Goal: Task Accomplishment & Management: Manage account settings

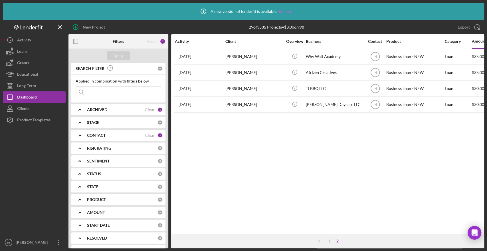
click at [285, 12] on link "Reload" at bounding box center [285, 11] width 12 height 5
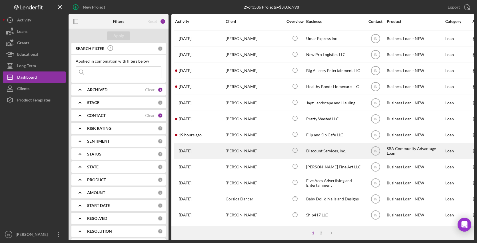
scroll to position [217, 0]
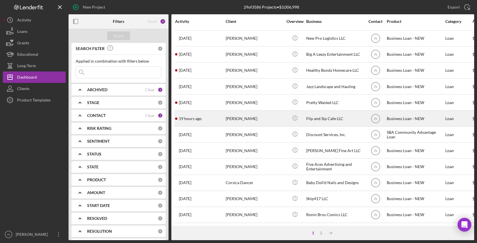
click at [261, 112] on div "[PERSON_NAME]" at bounding box center [254, 118] width 57 height 15
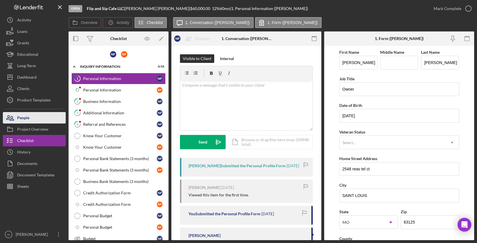
click at [37, 116] on button "People" at bounding box center [34, 117] width 63 height 11
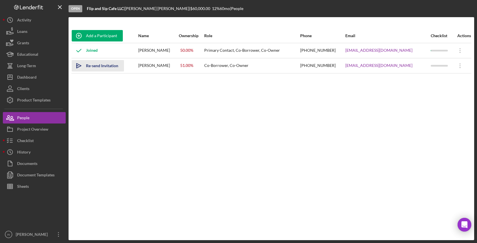
click at [108, 67] on div "Re-send Invitation" at bounding box center [102, 65] width 32 height 11
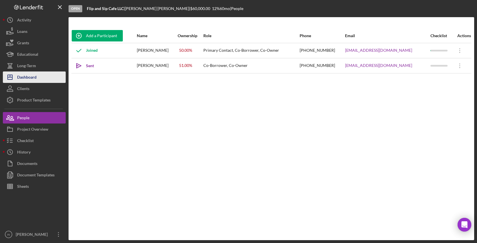
click at [32, 77] on div "Dashboard" at bounding box center [26, 77] width 19 height 13
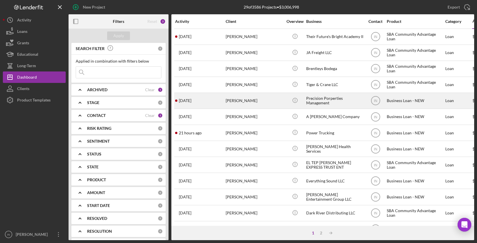
click at [244, 101] on div "Ashely Ford" at bounding box center [254, 100] width 57 height 15
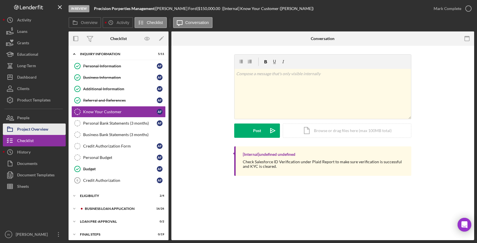
click at [29, 126] on div "Project Overview" at bounding box center [32, 129] width 31 height 13
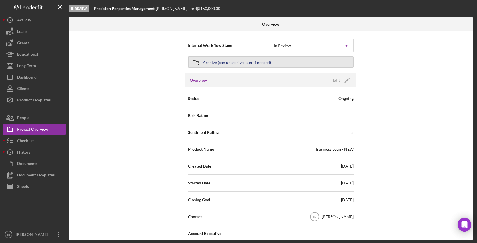
click at [250, 60] on div "Archive (can unarchive later if needed)" at bounding box center [237, 62] width 68 height 10
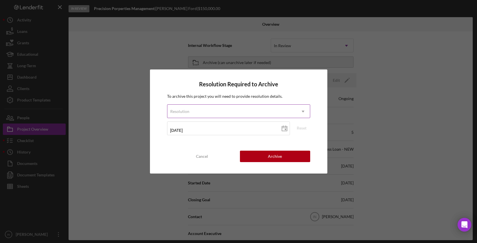
click at [222, 113] on div "Resolution" at bounding box center [231, 111] width 129 height 13
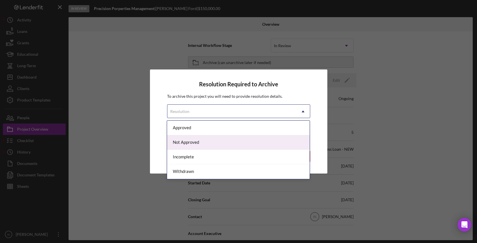
click at [206, 142] on div "Not Approved" at bounding box center [238, 142] width 142 height 15
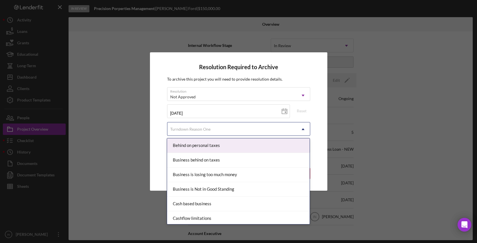
click at [210, 129] on div "Turndown Reason One" at bounding box center [190, 129] width 40 height 5
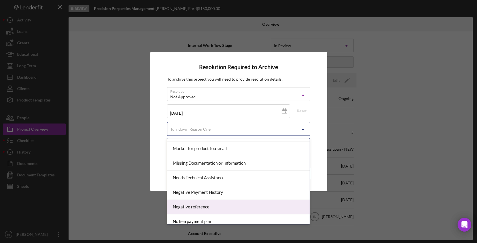
scroll to position [349, 0]
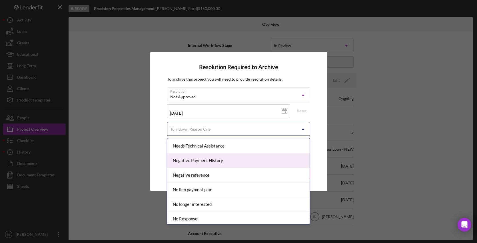
click at [223, 161] on div "Negative Payment History" at bounding box center [238, 160] width 142 height 15
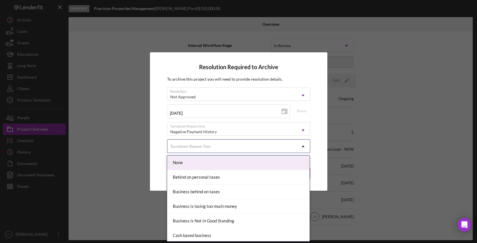
click at [221, 144] on div "Turndown Reason Two" at bounding box center [231, 146] width 129 height 13
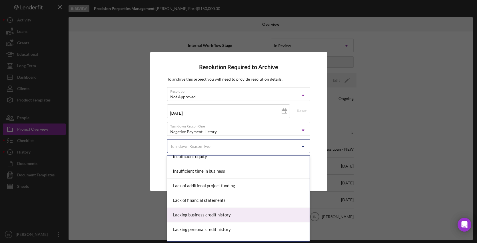
scroll to position [222, 0]
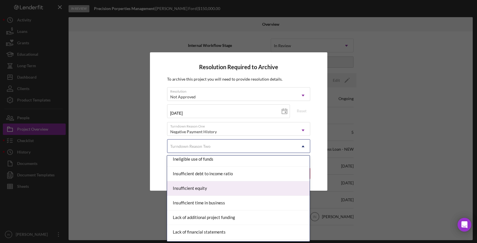
click at [221, 189] on div "Insufficient equity" at bounding box center [238, 188] width 142 height 15
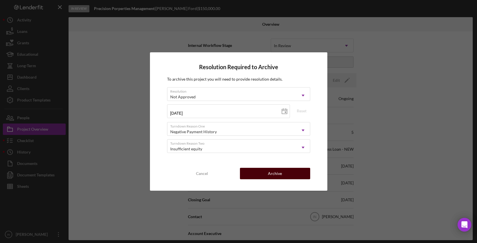
click at [278, 176] on div "Archive" at bounding box center [275, 173] width 14 height 11
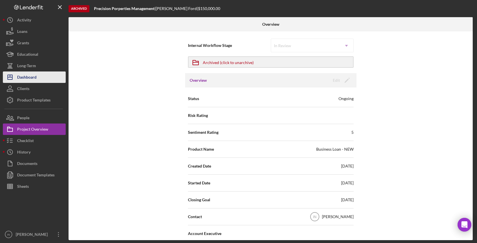
click at [33, 79] on div "Dashboard" at bounding box center [26, 77] width 19 height 13
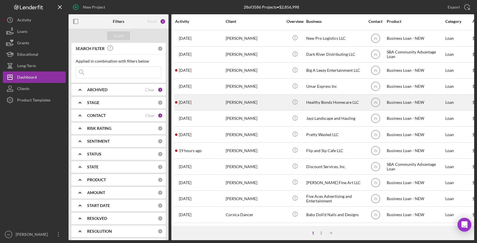
scroll to position [217, 0]
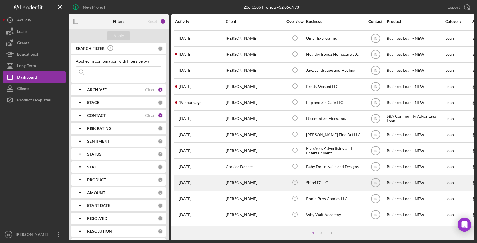
click at [248, 178] on div "Aaron Plymire" at bounding box center [254, 182] width 57 height 15
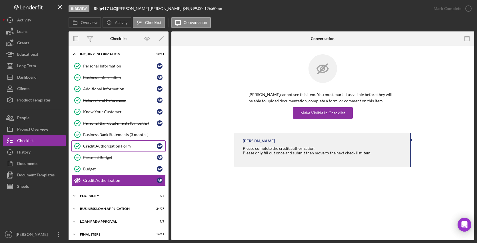
scroll to position [17, 0]
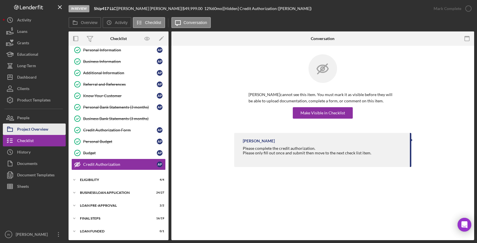
click at [42, 127] on div "Project Overview" at bounding box center [32, 129] width 31 height 13
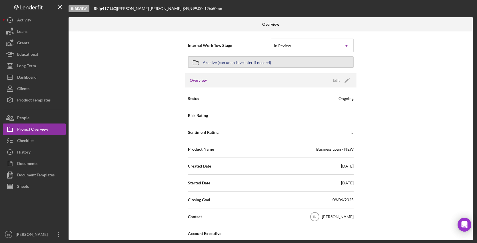
click at [271, 59] on button "Archive (can unarchive later if needed)" at bounding box center [271, 61] width 166 height 11
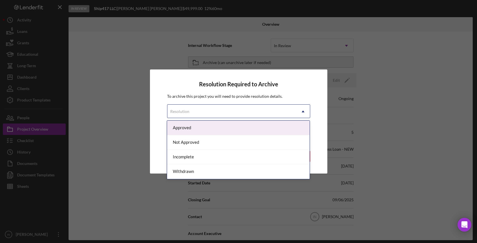
click at [212, 110] on div "Resolution" at bounding box center [231, 111] width 129 height 13
click at [201, 130] on div "Approved" at bounding box center [238, 127] width 142 height 15
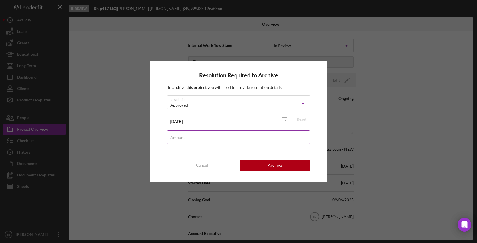
click at [202, 138] on input "Amount" at bounding box center [238, 137] width 143 height 14
type input "$50,000"
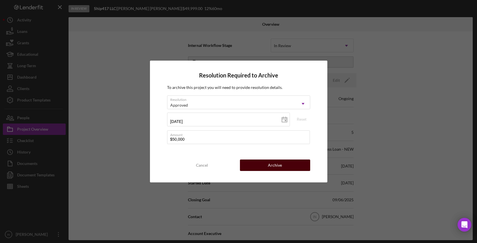
click at [256, 164] on button "Archive" at bounding box center [275, 164] width 70 height 11
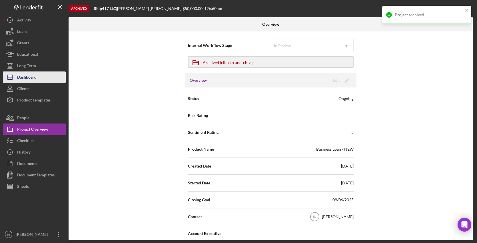
click at [32, 78] on div "Dashboard" at bounding box center [26, 77] width 19 height 13
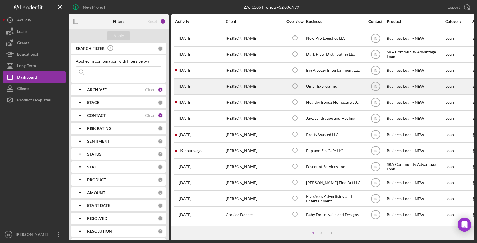
scroll to position [190, 0]
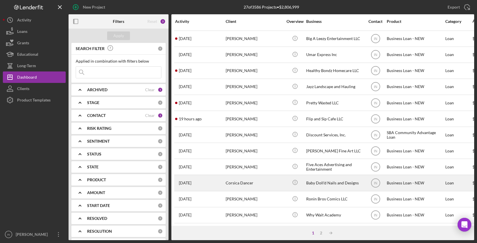
click at [273, 186] on div "Corsica Dancer" at bounding box center [254, 182] width 57 height 15
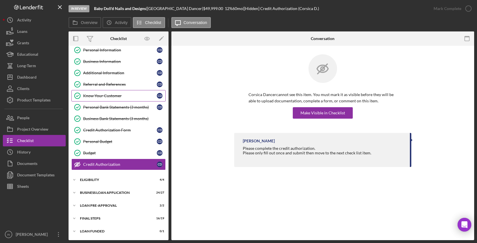
scroll to position [17, 0]
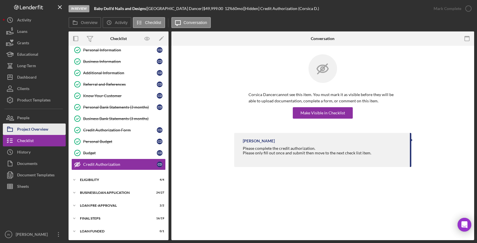
click at [35, 129] on div "Project Overview" at bounding box center [32, 129] width 31 height 13
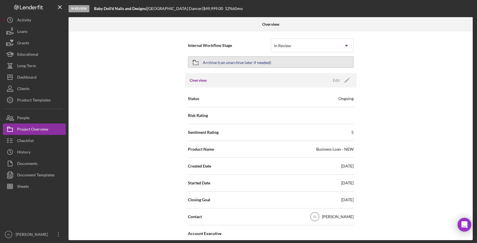
click at [289, 65] on button "Archive (can unarchive later if needed)" at bounding box center [271, 61] width 166 height 11
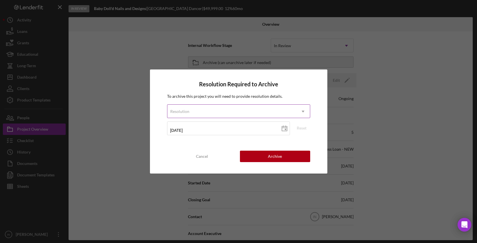
click at [238, 110] on div "Resolution" at bounding box center [231, 111] width 129 height 13
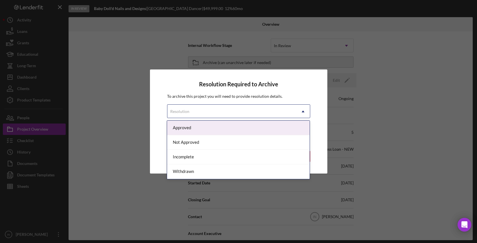
click at [216, 126] on div "Approved" at bounding box center [238, 127] width 142 height 15
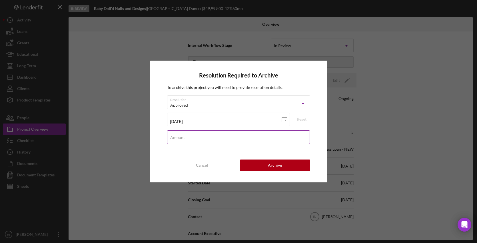
click at [217, 138] on input "Amount" at bounding box center [238, 137] width 143 height 14
type input "$50,000"
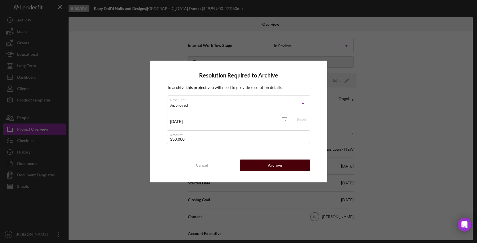
click at [272, 166] on div "Archive" at bounding box center [275, 164] width 14 height 11
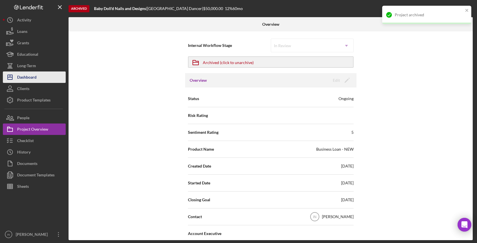
click at [35, 76] on div "Dashboard" at bounding box center [26, 77] width 19 height 13
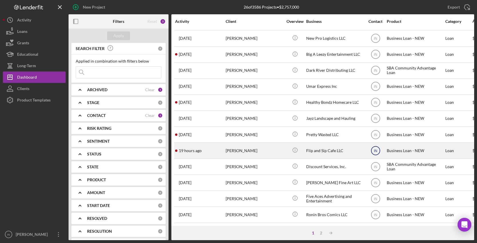
scroll to position [217, 0]
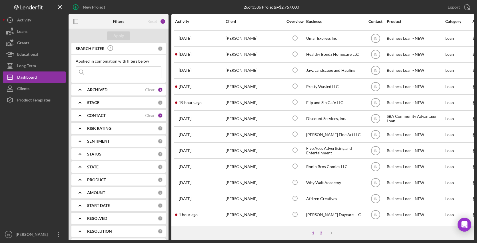
click at [319, 232] on div "2" at bounding box center [321, 232] width 8 height 5
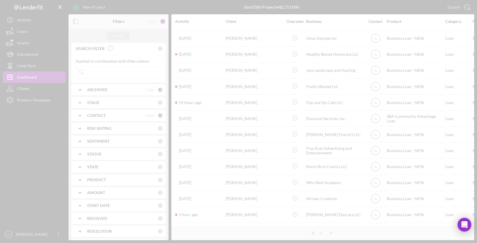
click at [322, 232] on div at bounding box center [238, 121] width 477 height 243
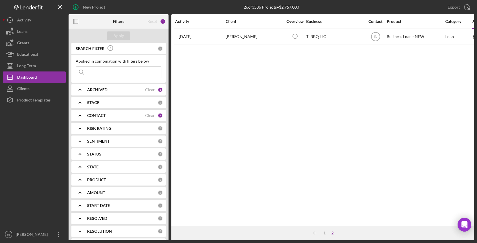
scroll to position [0, 0]
click at [323, 233] on div "1" at bounding box center [324, 232] width 8 height 5
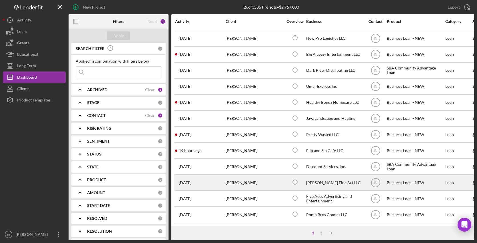
scroll to position [217, 0]
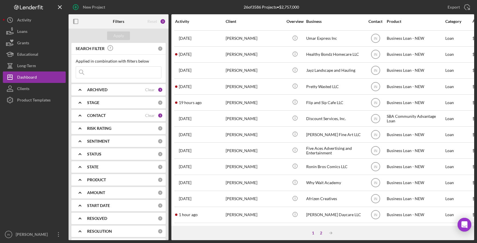
click at [320, 232] on div "2" at bounding box center [321, 232] width 8 height 5
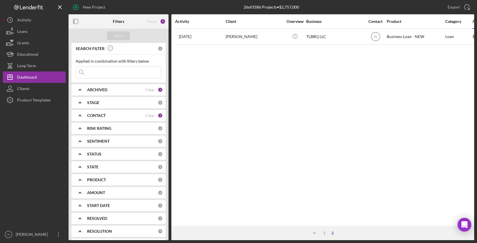
scroll to position [0, 0]
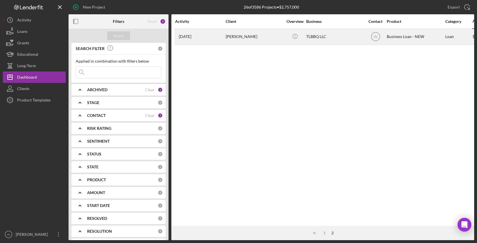
click at [222, 33] on div "7 days ago Samada Randels" at bounding box center [200, 36] width 50 height 15
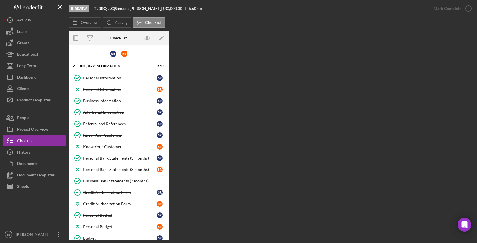
scroll to position [107, 0]
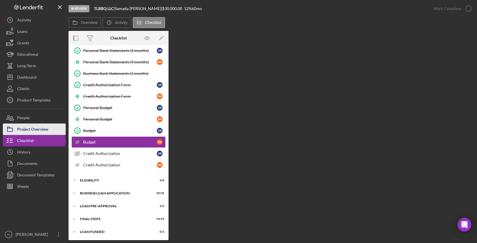
click at [47, 127] on div "Project Overview" at bounding box center [32, 129] width 31 height 13
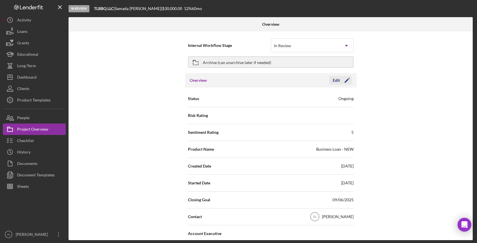
click at [333, 79] on div "Edit" at bounding box center [336, 80] width 7 height 9
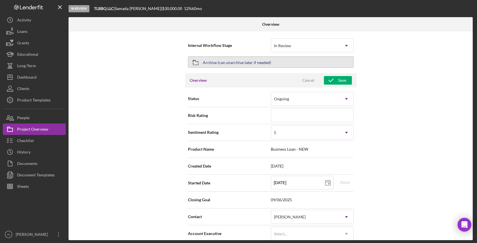
click at [284, 59] on button "Archive (can unarchive later if needed)" at bounding box center [271, 61] width 166 height 11
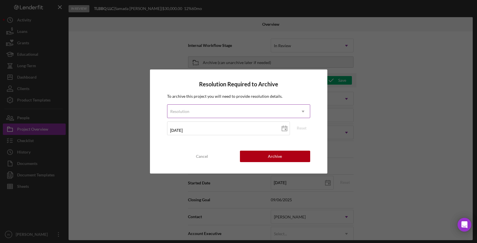
click at [228, 110] on div "Resolution" at bounding box center [231, 111] width 129 height 13
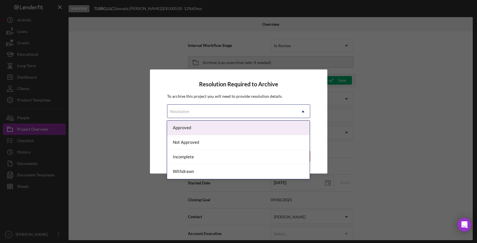
click at [202, 128] on div "Approved" at bounding box center [238, 127] width 142 height 15
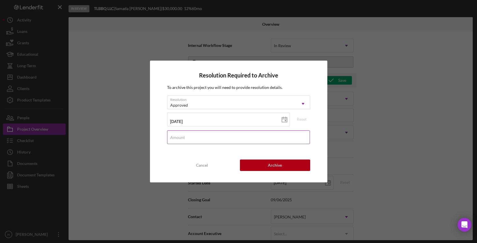
click at [207, 136] on input "Amount" at bounding box center [238, 137] width 143 height 14
type input "$30,000"
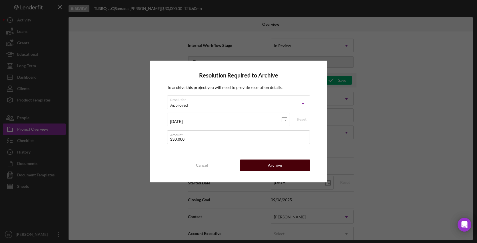
click at [272, 163] on div "Archive" at bounding box center [275, 164] width 14 height 11
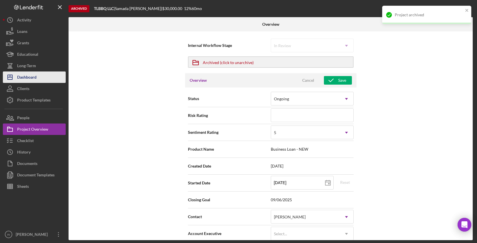
click at [47, 78] on button "Icon/Dashboard Dashboard" at bounding box center [34, 76] width 63 height 11
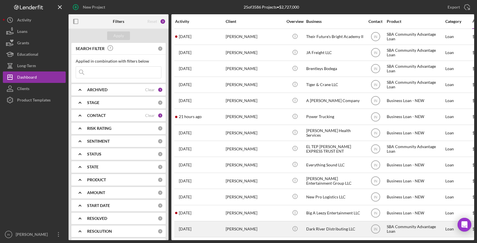
click at [249, 230] on div "Tyler Brown" at bounding box center [254, 228] width 57 height 15
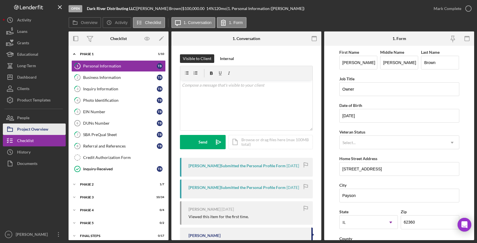
click at [49, 128] on button "Project Overview" at bounding box center [34, 128] width 63 height 11
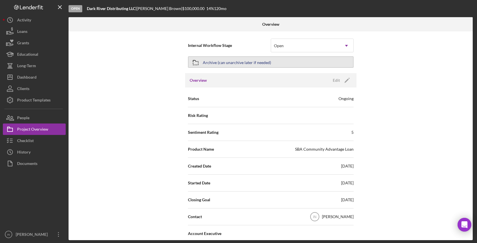
click at [278, 63] on button "Archive (can unarchive later if needed)" at bounding box center [271, 61] width 166 height 11
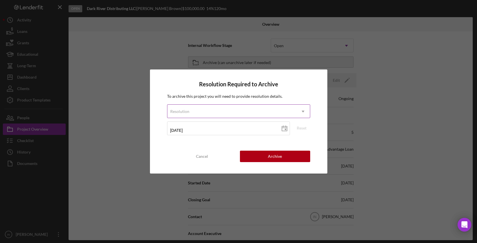
click at [293, 110] on div "Resolution" at bounding box center [231, 111] width 129 height 13
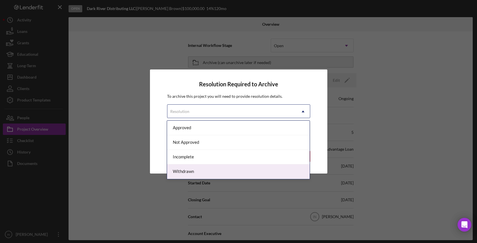
click at [196, 173] on div "Withdrawn" at bounding box center [238, 171] width 142 height 15
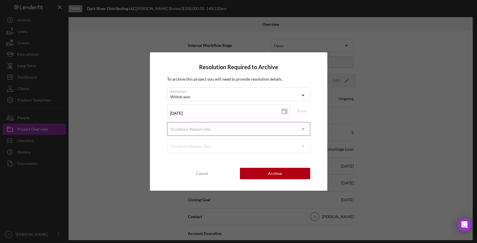
click at [238, 129] on div "Turndown Reason One" at bounding box center [231, 128] width 129 height 13
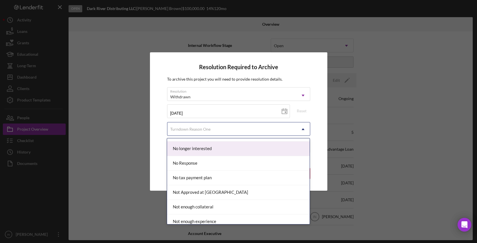
scroll to position [373, 0]
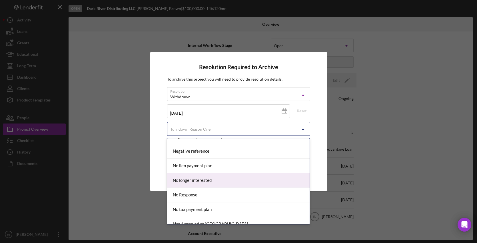
click at [215, 180] on div "No longer interested" at bounding box center [238, 180] width 142 height 15
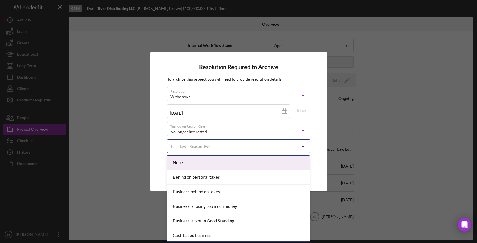
click at [230, 145] on div "Turndown Reason Two" at bounding box center [231, 146] width 129 height 13
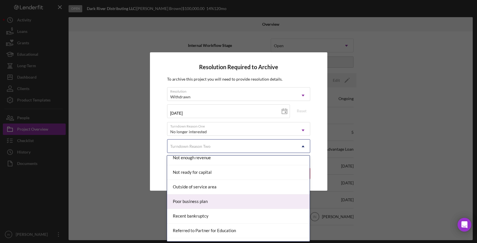
scroll to position [436, 0]
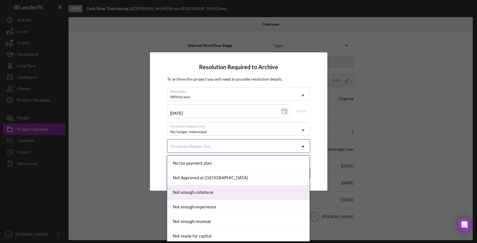
click at [228, 176] on div "Not Approved at UW" at bounding box center [238, 177] width 142 height 15
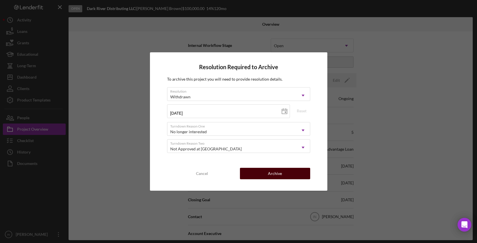
click at [276, 169] on div "Archive" at bounding box center [275, 173] width 14 height 11
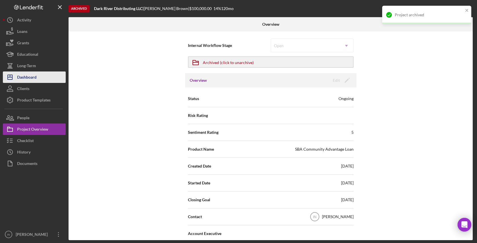
click at [35, 75] on div "Dashboard" at bounding box center [26, 77] width 19 height 13
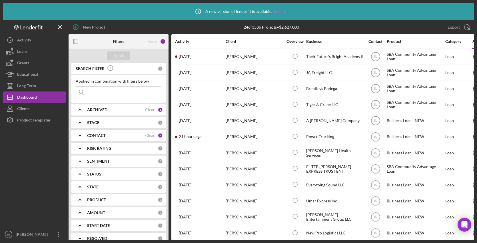
click at [279, 10] on link "Reload" at bounding box center [280, 11] width 12 height 5
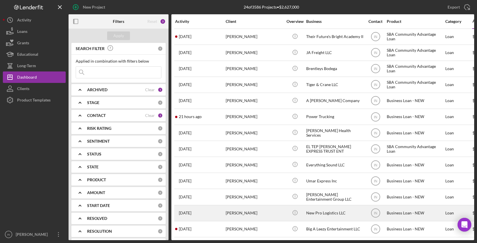
scroll to position [187, 0]
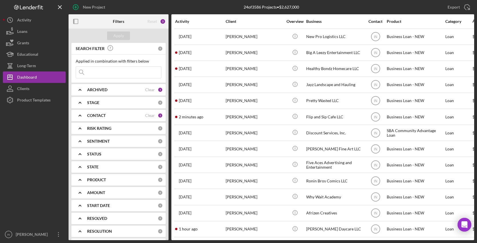
click at [109, 89] on div "ARCHIVED" at bounding box center [116, 89] width 58 height 5
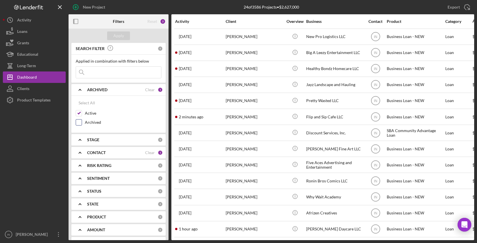
click at [80, 123] on input "Archived" at bounding box center [79, 122] width 6 height 6
checkbox input "true"
click at [109, 70] on input at bounding box center [118, 72] width 85 height 11
type input "[PERSON_NAME]"
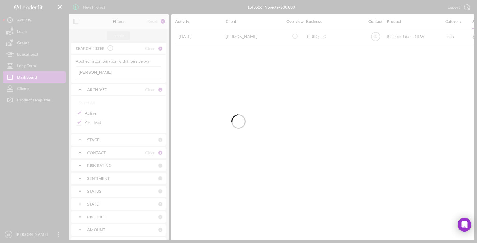
scroll to position [0, 0]
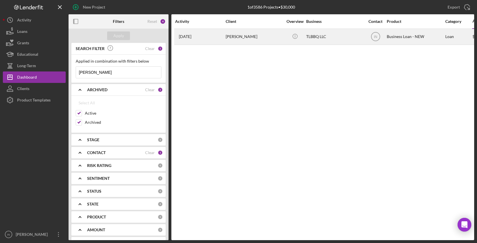
click at [255, 36] on div "[PERSON_NAME]" at bounding box center [254, 36] width 57 height 15
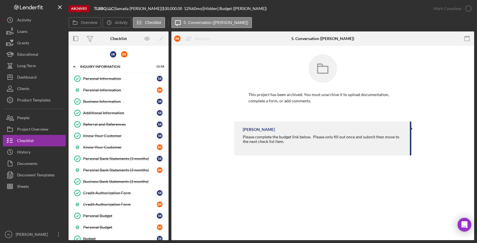
scroll to position [107, 0]
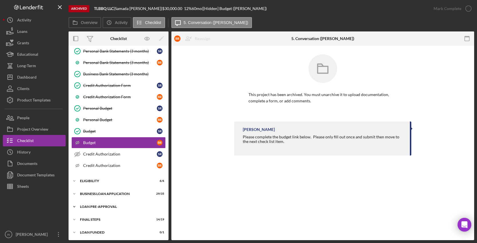
click at [105, 205] on div "Icon/Expander LOAN PRE-APPROVAL 2 / 2" at bounding box center [119, 206] width 100 height 11
click at [108, 193] on div "BUSINESS LOAN APPLICATION" at bounding box center [120, 193] width 81 height 3
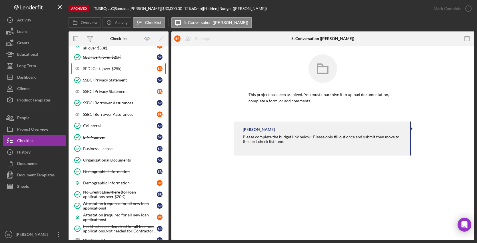
scroll to position [425, 0]
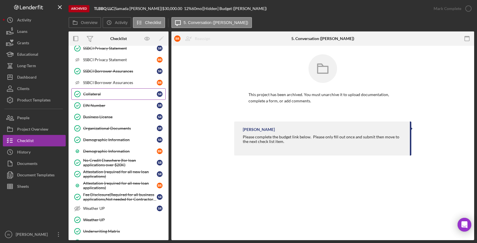
click at [107, 91] on link "Collateral Collateral S R" at bounding box center [118, 93] width 94 height 11
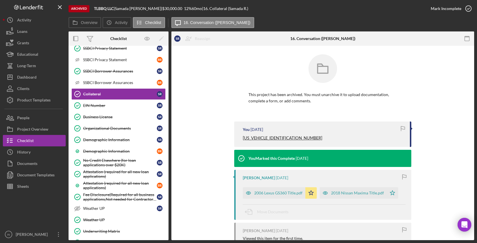
scroll to position [63, 0]
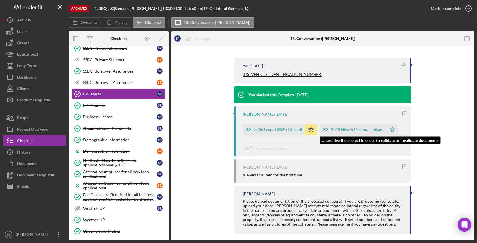
click at [352, 127] on div "2018 Nissan Maxima Title.pdf" at bounding box center [357, 129] width 53 height 5
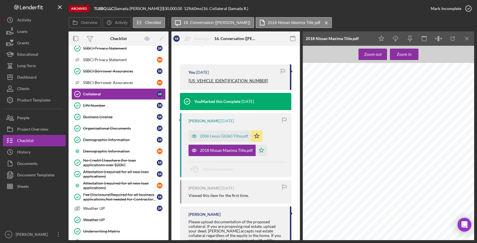
scroll to position [540, 0]
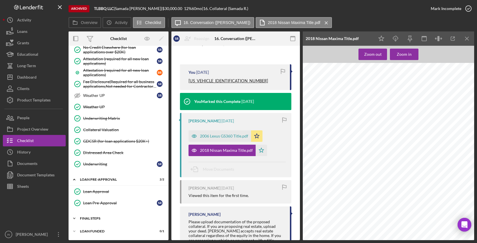
click at [98, 217] on div "FINAL STEPS" at bounding box center [120, 217] width 81 height 3
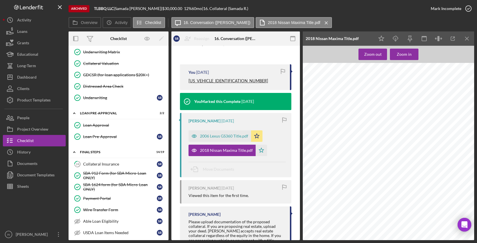
scroll to position [699, 0]
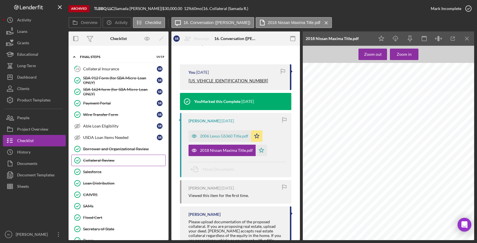
click at [130, 162] on div "Collateral Review" at bounding box center [124, 160] width 82 height 5
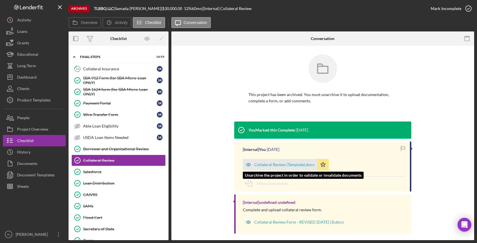
click at [276, 161] on div "Collateral Review (Template).docx" at bounding box center [280, 164] width 75 height 11
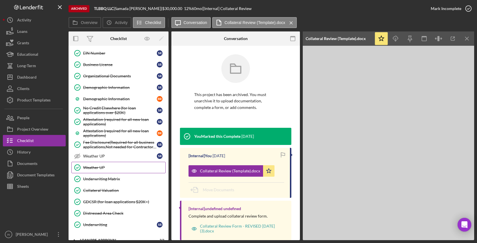
scroll to position [381, 0]
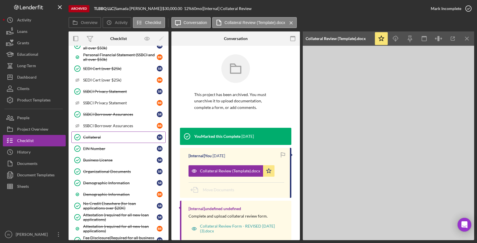
click at [101, 138] on div "Collateral" at bounding box center [120, 137] width 74 height 5
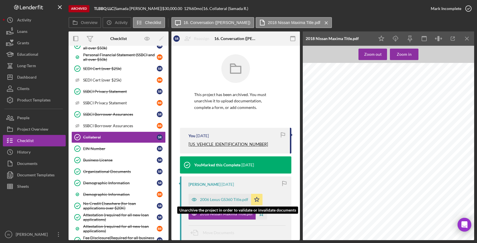
click at [217, 196] on div "2006 Lexus GS360 Title.pdf" at bounding box center [219, 199] width 63 height 11
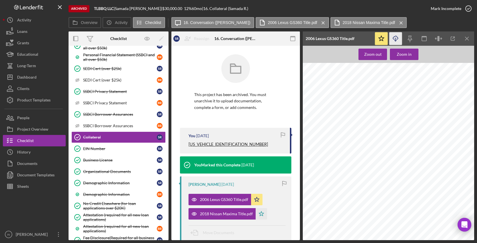
click at [397, 36] on icon "Icon/Download" at bounding box center [395, 38] width 13 height 13
click at [35, 75] on div "Dashboard" at bounding box center [26, 77] width 19 height 13
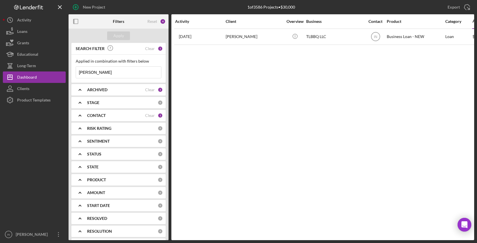
click at [105, 89] on b "ARCHIVED" at bounding box center [97, 89] width 20 height 5
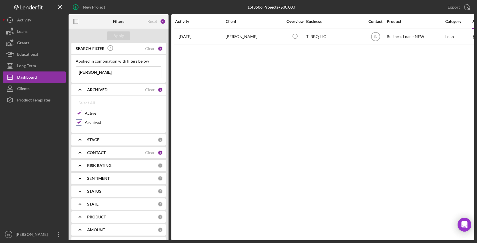
click at [78, 122] on input "Archived" at bounding box center [79, 122] width 6 height 6
checkbox input "false"
click at [93, 73] on input "[PERSON_NAME]" at bounding box center [118, 72] width 85 height 11
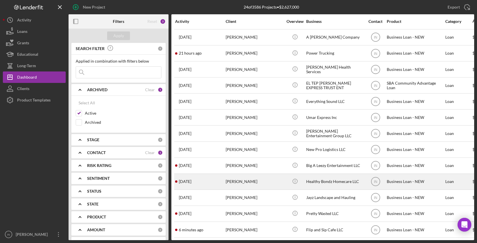
scroll to position [187, 0]
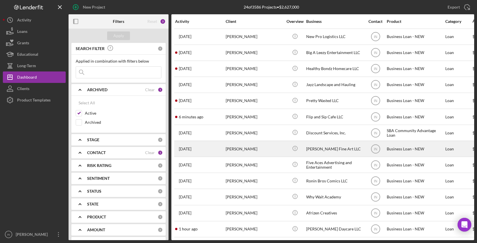
click at [263, 142] on div "[PERSON_NAME]" at bounding box center [254, 148] width 57 height 15
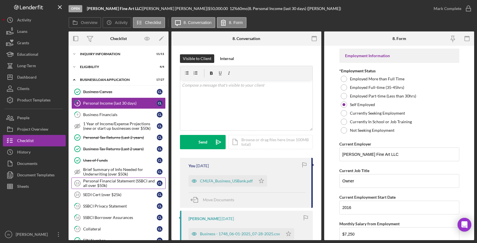
click at [124, 184] on div "Personal Financial Statement (SSBCI and all over $50k)" at bounding box center [120, 182] width 74 height 9
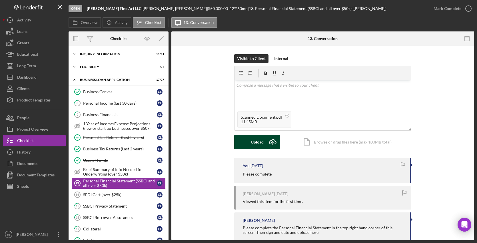
click at [258, 138] on div "Upload" at bounding box center [257, 142] width 13 height 14
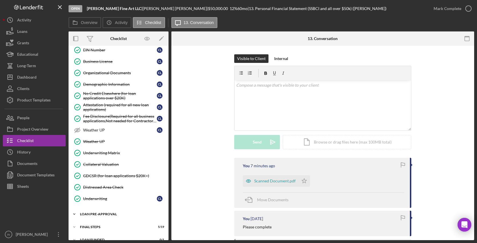
scroll to position [200, 0]
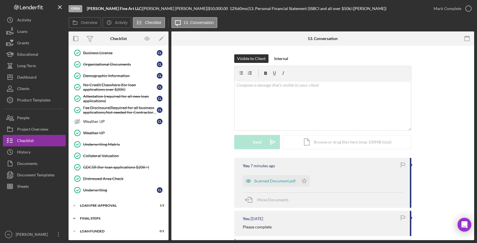
click at [95, 216] on div "Icon/Expander FINAL STEPS 5 / 19" at bounding box center [119, 217] width 100 height 11
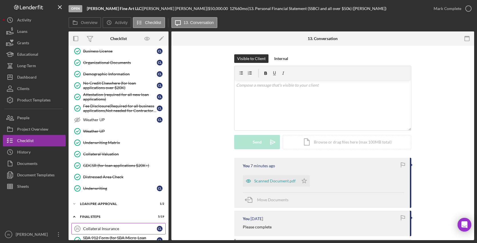
click at [98, 228] on div "Collateral Insurance" at bounding box center [120, 228] width 74 height 5
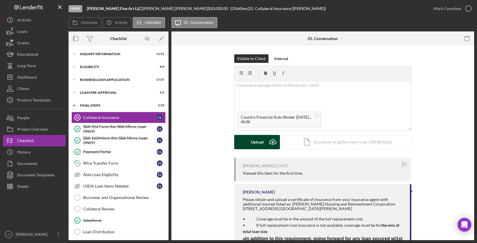
click at [259, 143] on div "Upload" at bounding box center [257, 142] width 13 height 14
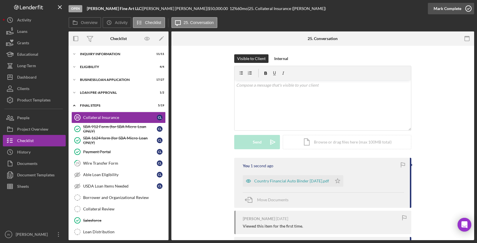
click at [450, 8] on div "Mark Complete" at bounding box center [447, 8] width 28 height 11
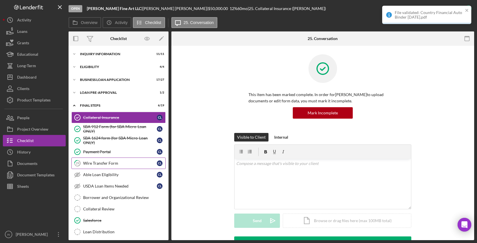
click at [110, 162] on div "Wire Transfer Form" at bounding box center [120, 163] width 74 height 5
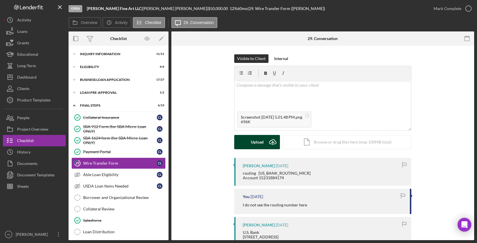
click at [254, 140] on div "Upload" at bounding box center [257, 142] width 13 height 14
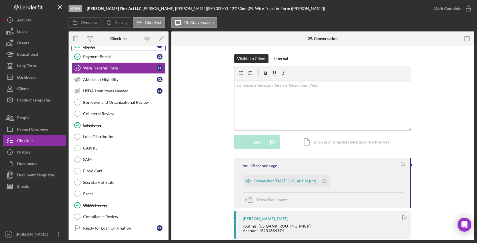
scroll to position [32, 0]
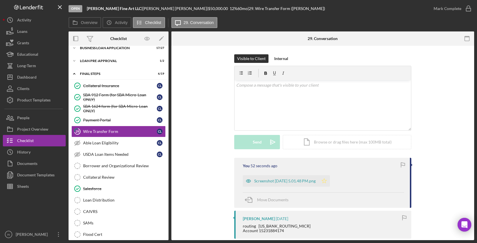
click at [330, 181] on icon "Icon/Star" at bounding box center [323, 180] width 11 height 11
click at [452, 9] on div "Mark Complete" at bounding box center [447, 8] width 28 height 11
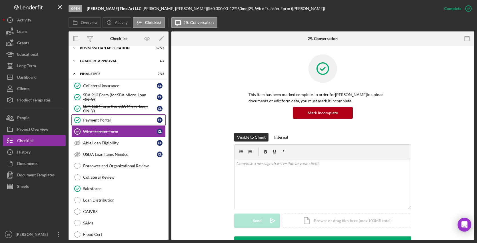
scroll to position [0, 0]
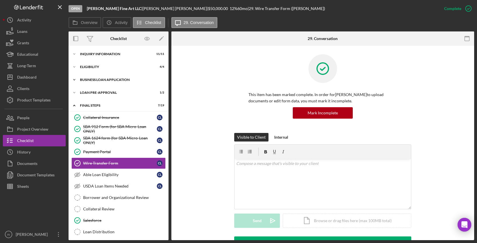
click at [105, 75] on div "Icon/Expander BUSINESS LOAN APPLICATION 17 / 27" at bounding box center [119, 79] width 100 height 11
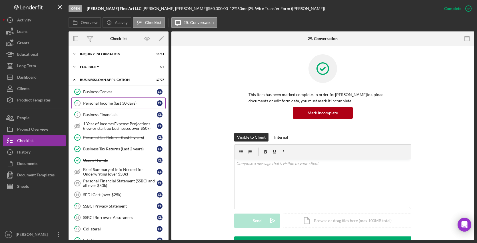
click at [122, 102] on div "Personal Income (last 30 days)" at bounding box center [120, 103] width 74 height 5
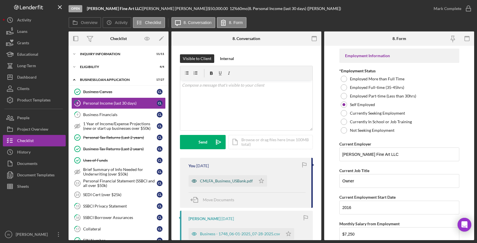
click at [230, 179] on div "CMLFA_Business_USBank.pdf" at bounding box center [226, 180] width 53 height 5
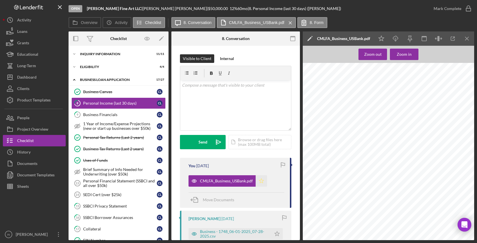
click at [262, 179] on icon "Icon/Star" at bounding box center [261, 180] width 11 height 11
click at [455, 8] on div "Mark Complete" at bounding box center [447, 8] width 28 height 11
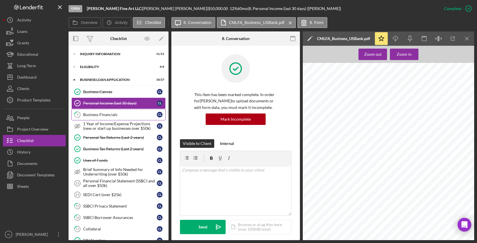
click at [104, 112] on link "9 Business Financials C L" at bounding box center [118, 114] width 94 height 11
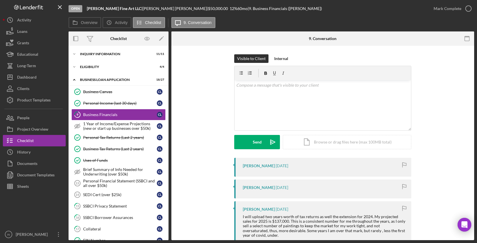
scroll to position [95, 0]
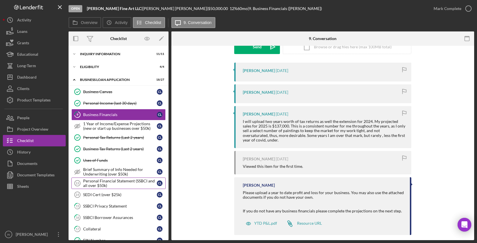
click at [124, 180] on div "Personal Financial Statement (SSBCI and all over $50k)" at bounding box center [120, 182] width 74 height 9
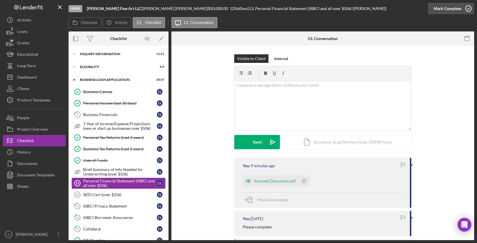
click at [461, 9] on icon "button" at bounding box center [468, 8] width 14 height 14
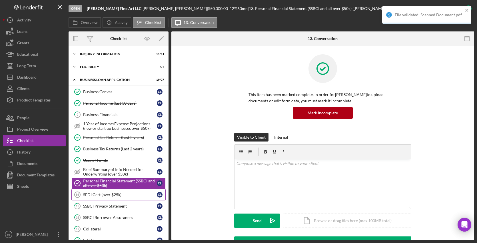
click at [101, 194] on div "SEDI Cert (over $25k)" at bounding box center [120, 194] width 74 height 5
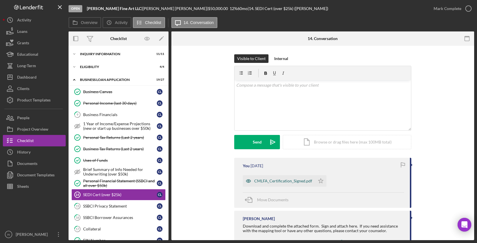
click at [281, 181] on div "CMLFA_Certification_Signed.pdf" at bounding box center [283, 180] width 58 height 5
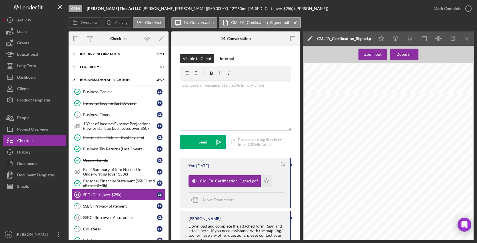
scroll to position [269, 0]
click at [449, 5] on div "Mark Complete" at bounding box center [447, 8] width 28 height 11
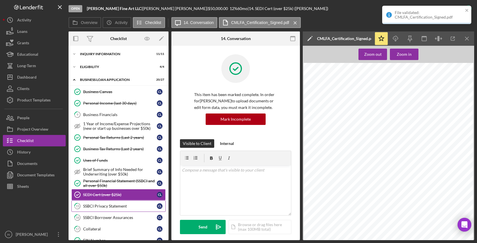
click at [106, 207] on div "SSBCI Privacy Statement" at bounding box center [120, 206] width 74 height 5
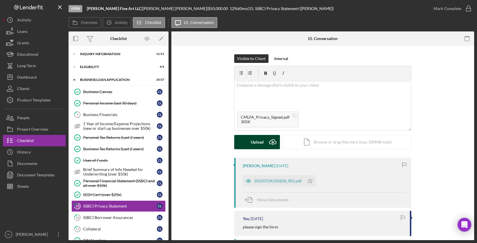
click at [254, 140] on div "Upload" at bounding box center [257, 142] width 13 height 14
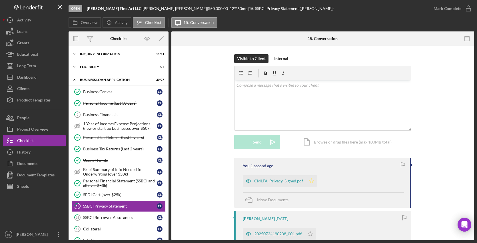
click at [310, 181] on icon "Icon/Star" at bounding box center [311, 180] width 11 height 11
click at [453, 9] on div "Mark Complete" at bounding box center [447, 8] width 28 height 11
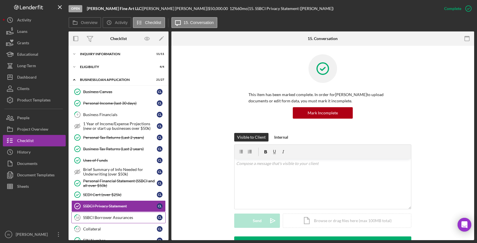
click at [103, 217] on div "SSBCI Borrower Assurances" at bounding box center [120, 217] width 74 height 5
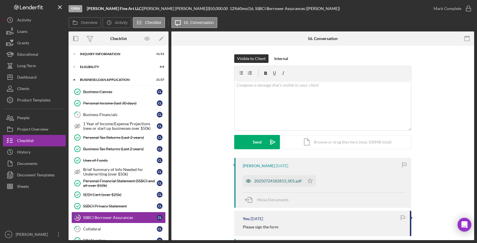
click at [285, 179] on div "20250724182813_001.pdf" at bounding box center [277, 180] width 47 height 5
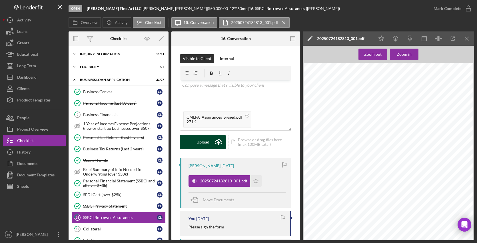
click at [206, 141] on div "Upload" at bounding box center [202, 142] width 13 height 14
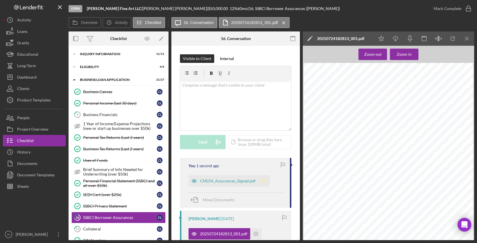
click at [261, 178] on icon "Icon/Star" at bounding box center [263, 180] width 11 height 11
click at [446, 10] on div "Mark Complete" at bounding box center [447, 8] width 28 height 11
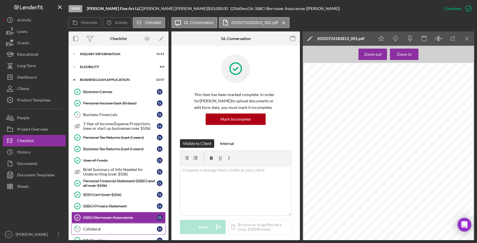
scroll to position [32, 0]
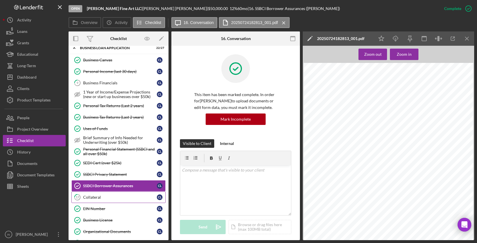
click at [100, 199] on div "Collateral" at bounding box center [120, 197] width 74 height 5
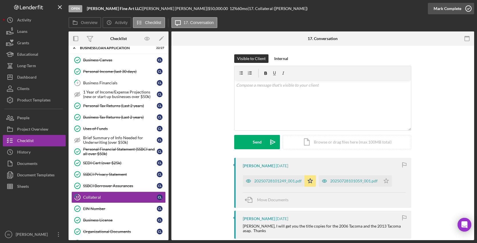
click at [453, 7] on div "Mark Complete" at bounding box center [447, 8] width 28 height 11
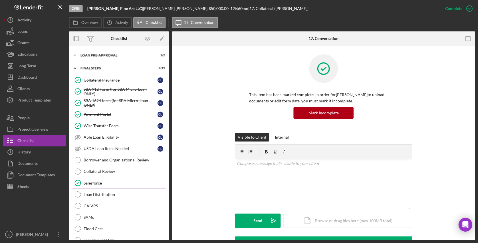
scroll to position [381, 0]
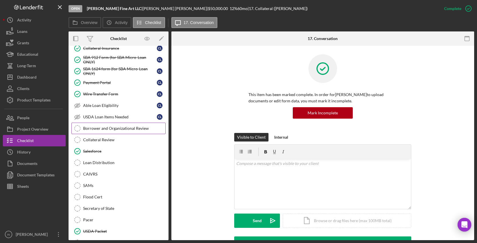
click at [119, 130] on div "Borrower and Organizational Review" at bounding box center [124, 128] width 82 height 5
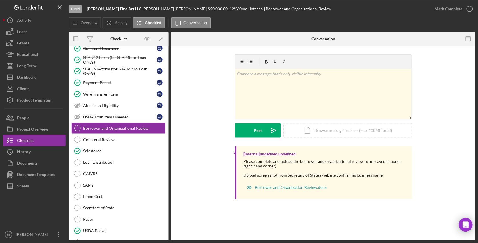
scroll to position [381, 0]
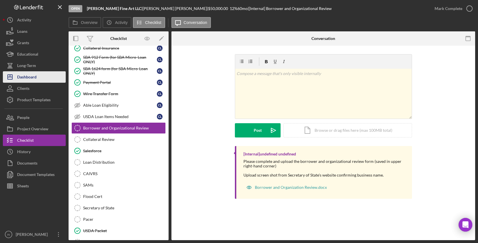
click at [27, 76] on div "Dashboard" at bounding box center [26, 77] width 19 height 13
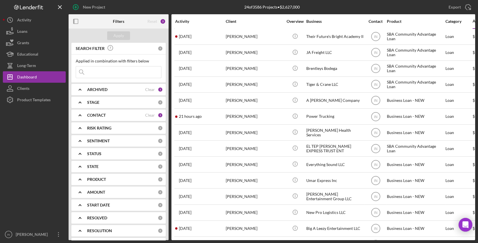
click at [127, 72] on input at bounding box center [118, 72] width 85 height 11
type input "lyons"
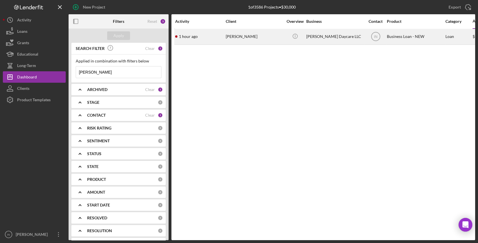
click at [257, 35] on div "[PERSON_NAME]" at bounding box center [254, 36] width 57 height 15
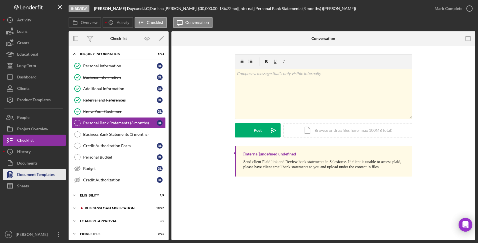
click at [33, 175] on div "Document Templates" at bounding box center [35, 175] width 37 height 13
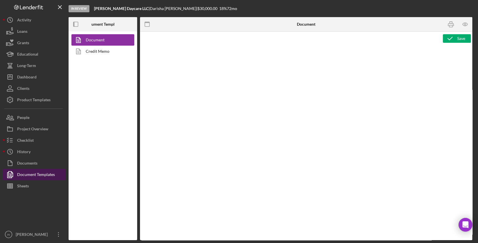
type textarea "Copy and paste, or create, your document template here."
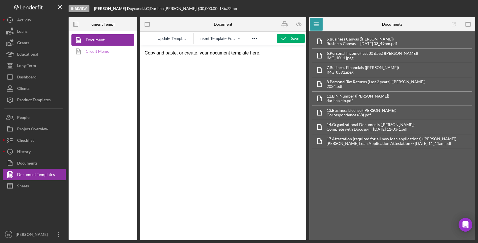
click at [100, 53] on link "Credit Memo" at bounding box center [101, 51] width 60 height 11
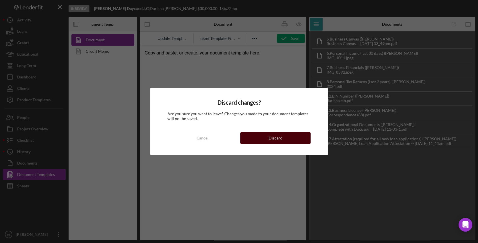
click at [268, 139] on button "Discard" at bounding box center [275, 137] width 70 height 11
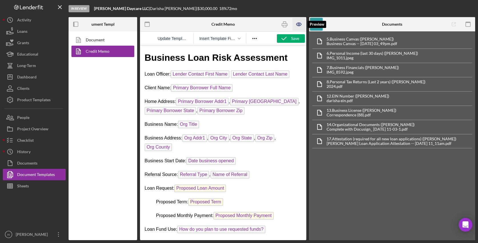
click at [295, 24] on icon "button" at bounding box center [298, 24] width 13 height 13
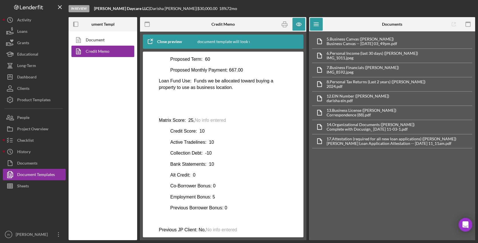
scroll to position [95, 0]
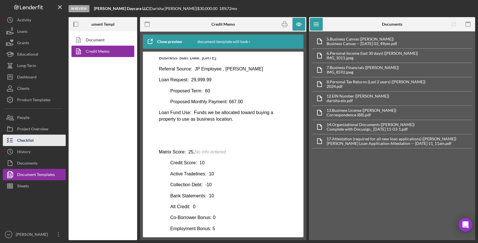
click at [33, 140] on div "Checklist" at bounding box center [25, 141] width 17 height 13
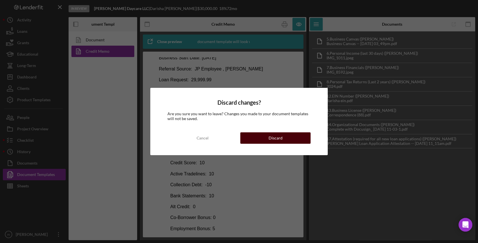
click at [278, 138] on div "Discard" at bounding box center [275, 137] width 14 height 11
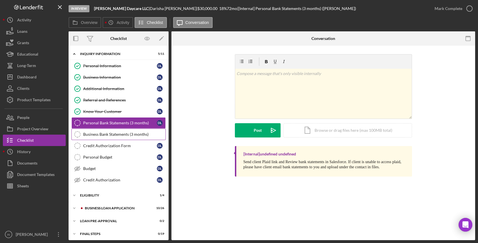
scroll to position [14, 0]
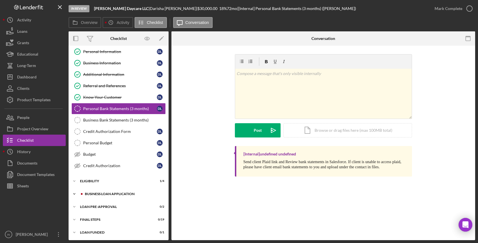
click at [110, 192] on div "BUSINESS LOAN APPLICATION" at bounding box center [123, 193] width 77 height 3
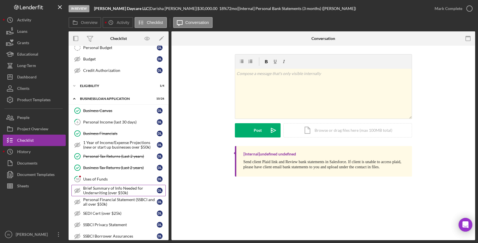
scroll to position [173, 0]
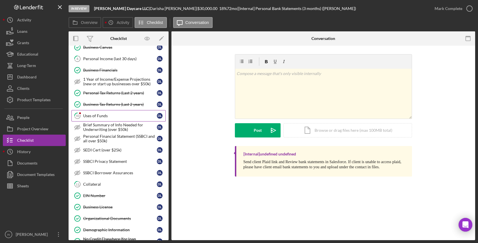
click at [111, 118] on link "10 Uses of Funds D L" at bounding box center [118, 115] width 94 height 11
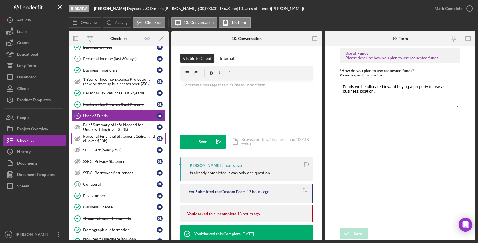
click at [119, 138] on div "Personal Financial Statement (SSBCI and all over $50k)" at bounding box center [120, 138] width 74 height 9
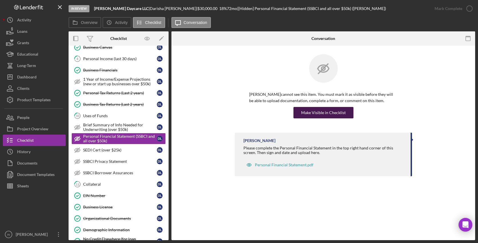
click at [338, 113] on div "Make Visible in Checklist" at bounding box center [323, 112] width 45 height 11
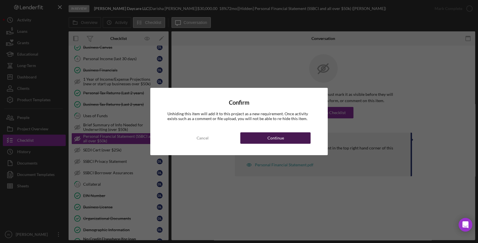
click at [276, 136] on div "Continue" at bounding box center [275, 137] width 17 height 11
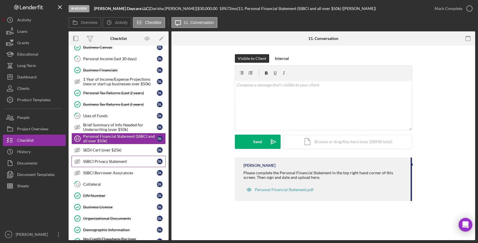
click at [103, 162] on div "SSBCI Privacy Statement" at bounding box center [120, 161] width 74 height 5
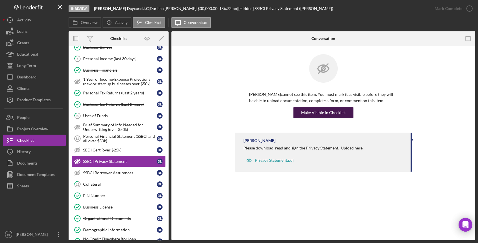
click at [330, 111] on div "Make Visible in Checklist" at bounding box center [323, 112] width 45 height 11
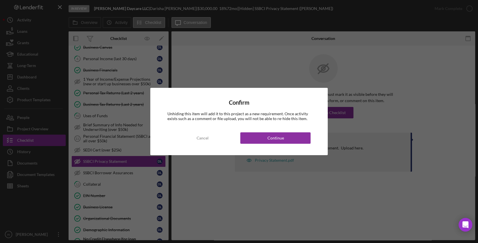
click at [276, 145] on div "Confirm Unhiding this item will add it to this project as a new requirement. On…" at bounding box center [239, 121] width 178 height 67
click at [278, 139] on div "Continue" at bounding box center [275, 137] width 17 height 11
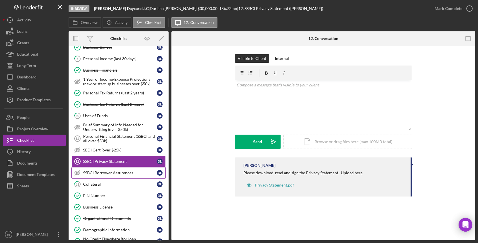
click at [100, 176] on link "SSBCI Borrower Assurances SSBCI Borrower Assurances D L" at bounding box center [118, 172] width 94 height 11
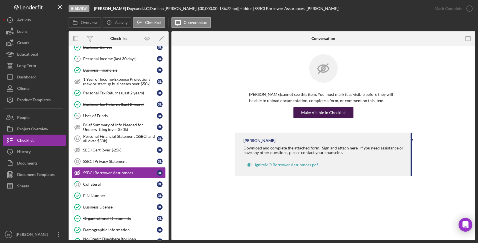
click at [329, 112] on div "Make Visible in Checklist" at bounding box center [323, 112] width 45 height 11
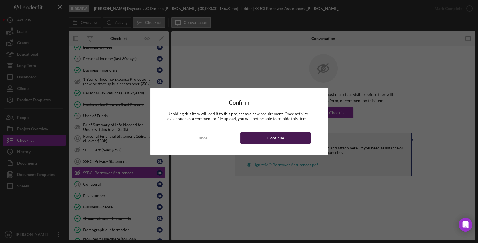
click at [296, 136] on button "Continue" at bounding box center [275, 137] width 70 height 11
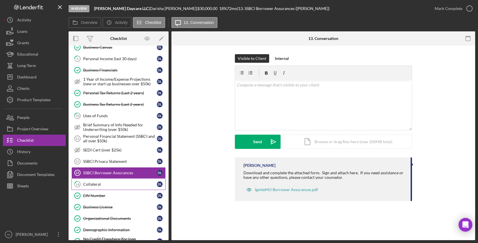
click at [124, 184] on div "Collateral" at bounding box center [120, 184] width 74 height 5
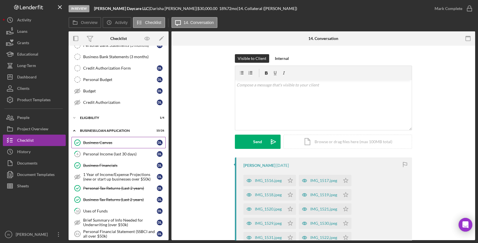
scroll to position [46, 0]
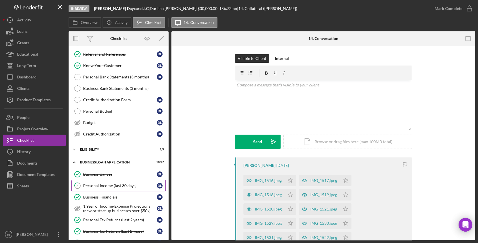
click at [105, 184] on div "Personal Income (last 30 days)" at bounding box center [120, 186] width 74 height 5
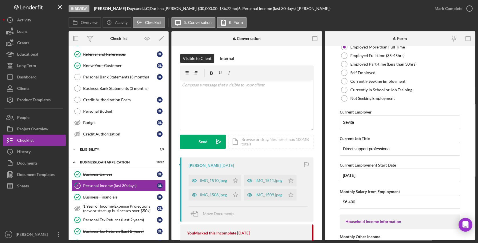
scroll to position [63, 0]
